Goal: Check status: Check status

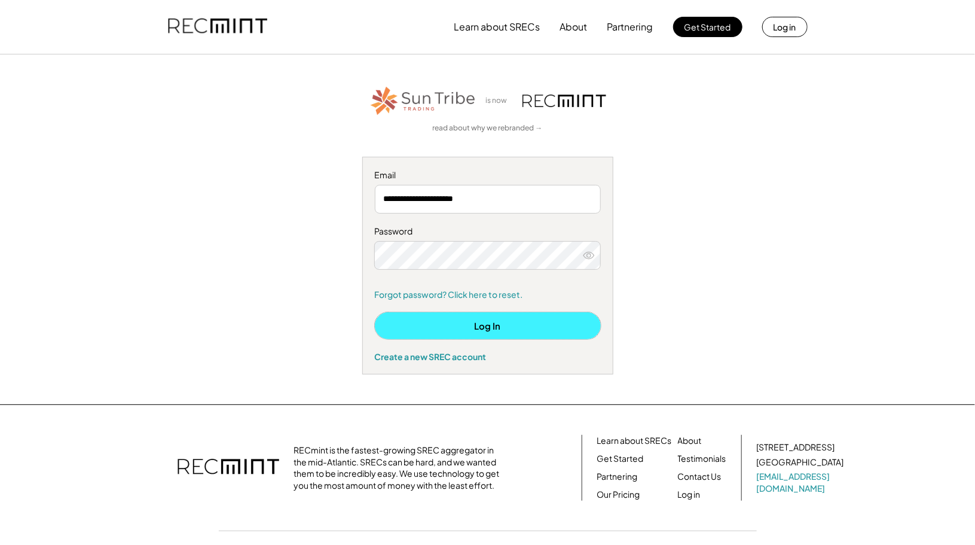
click at [515, 327] on button "Log In" at bounding box center [488, 325] width 226 height 27
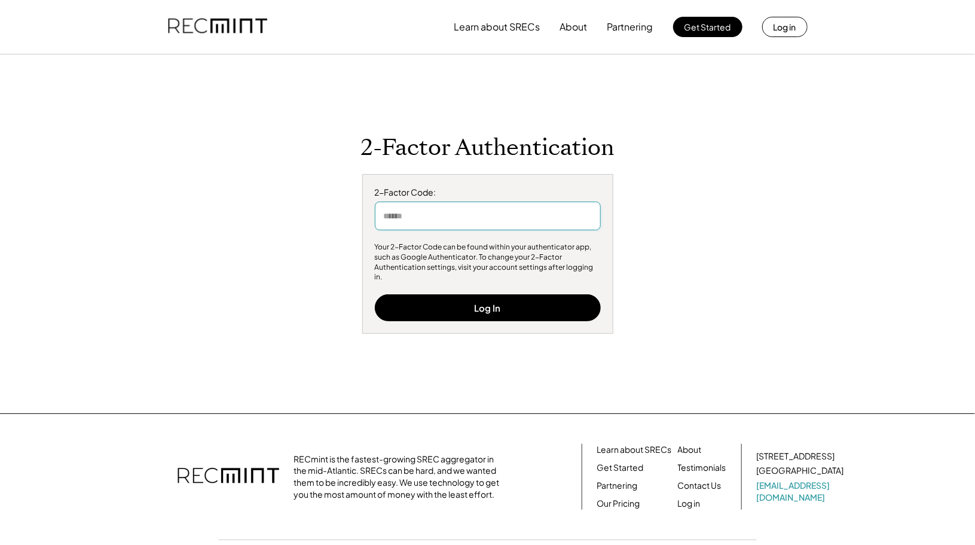
click at [505, 230] on input "input" at bounding box center [488, 215] width 226 height 29
type input "******"
click at [536, 304] on button "Log In" at bounding box center [488, 307] width 226 height 27
drag, startPoint x: 432, startPoint y: 223, endPoint x: 296, endPoint y: 219, distance: 136.3
click at [296, 219] on div "2-Factor Authentication 2-Factor Code: Your 2-Factor Code can be found within y…" at bounding box center [488, 234] width 736 height 200
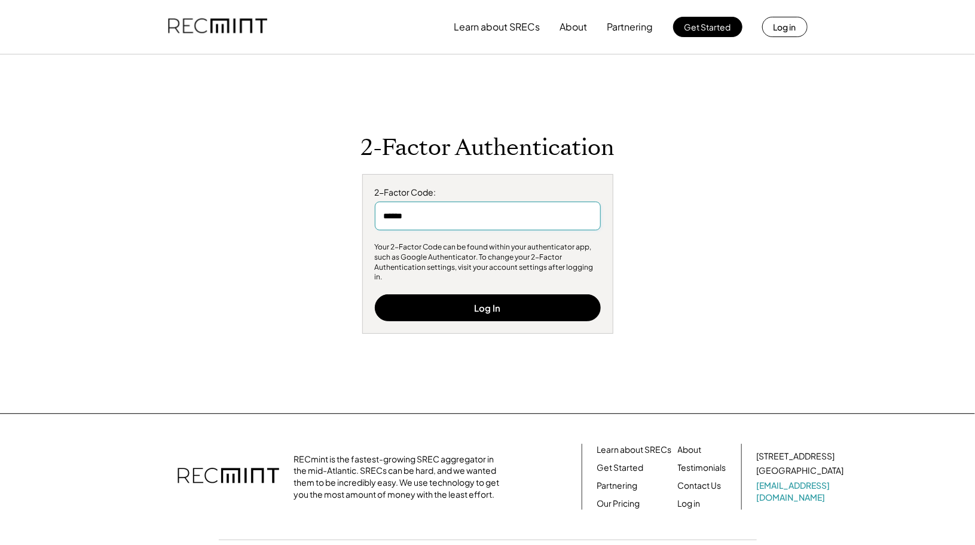
type input "******"
click at [528, 301] on button "Log In" at bounding box center [488, 307] width 226 height 27
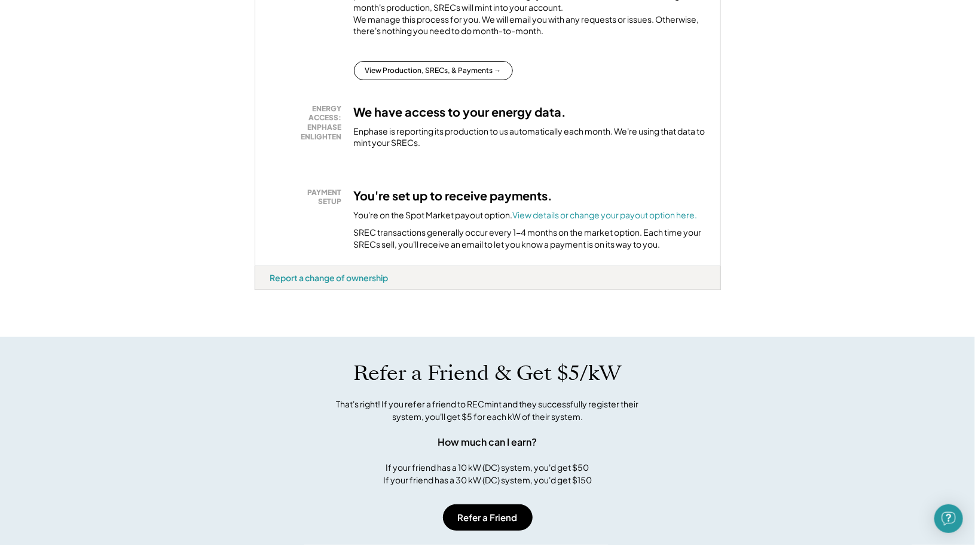
scroll to position [311, 0]
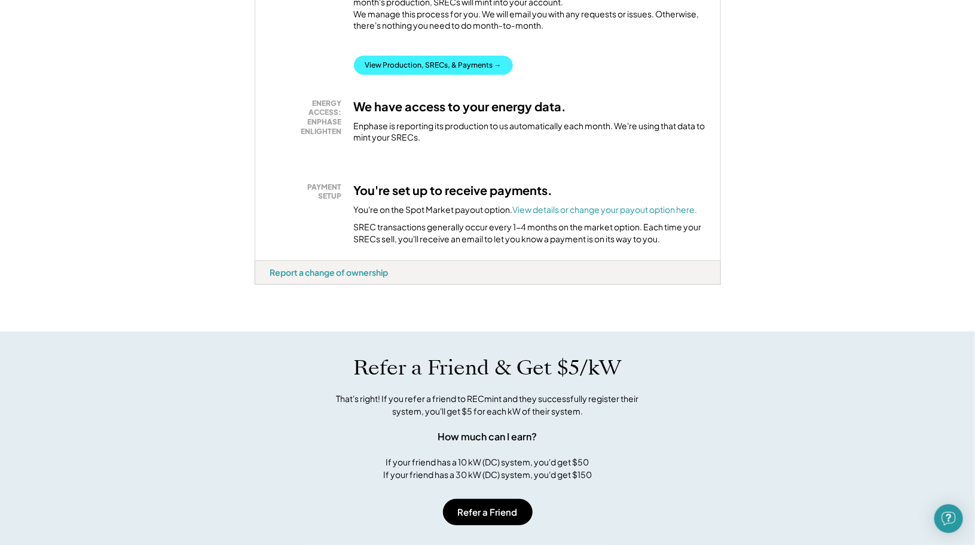
click at [444, 71] on button "View Production, SRECs, & Payments →" at bounding box center [433, 65] width 159 height 19
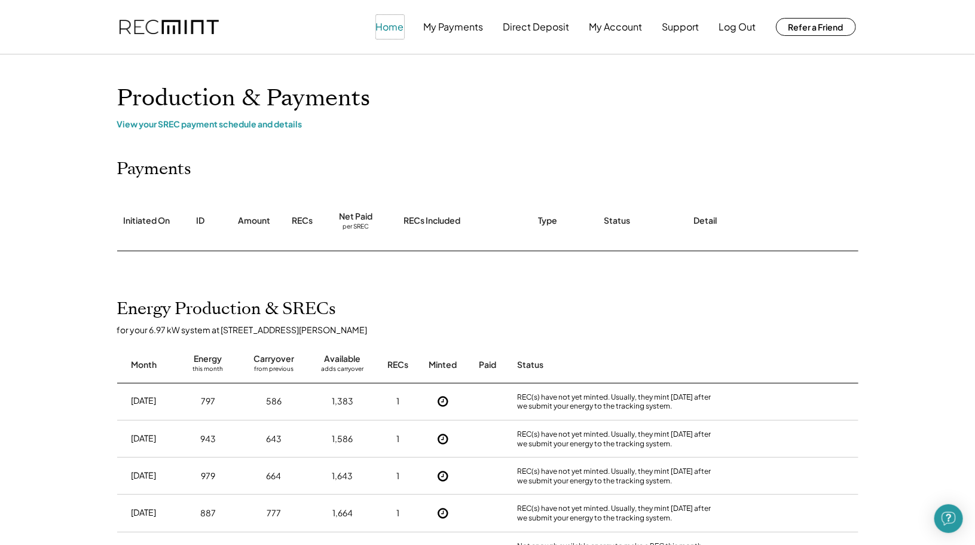
click at [386, 26] on button "Home" at bounding box center [390, 27] width 28 height 24
